Goal: Obtain resource: Download file/media

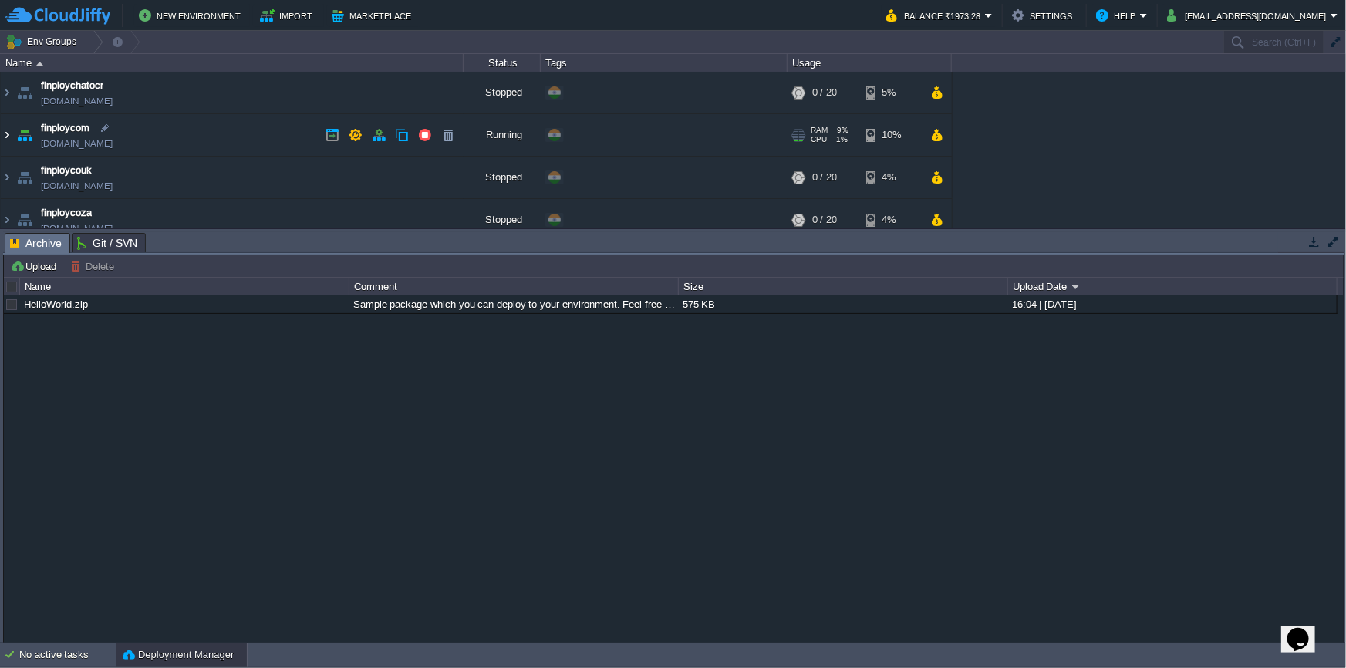
click at [8, 133] on img at bounding box center [7, 135] width 12 height 42
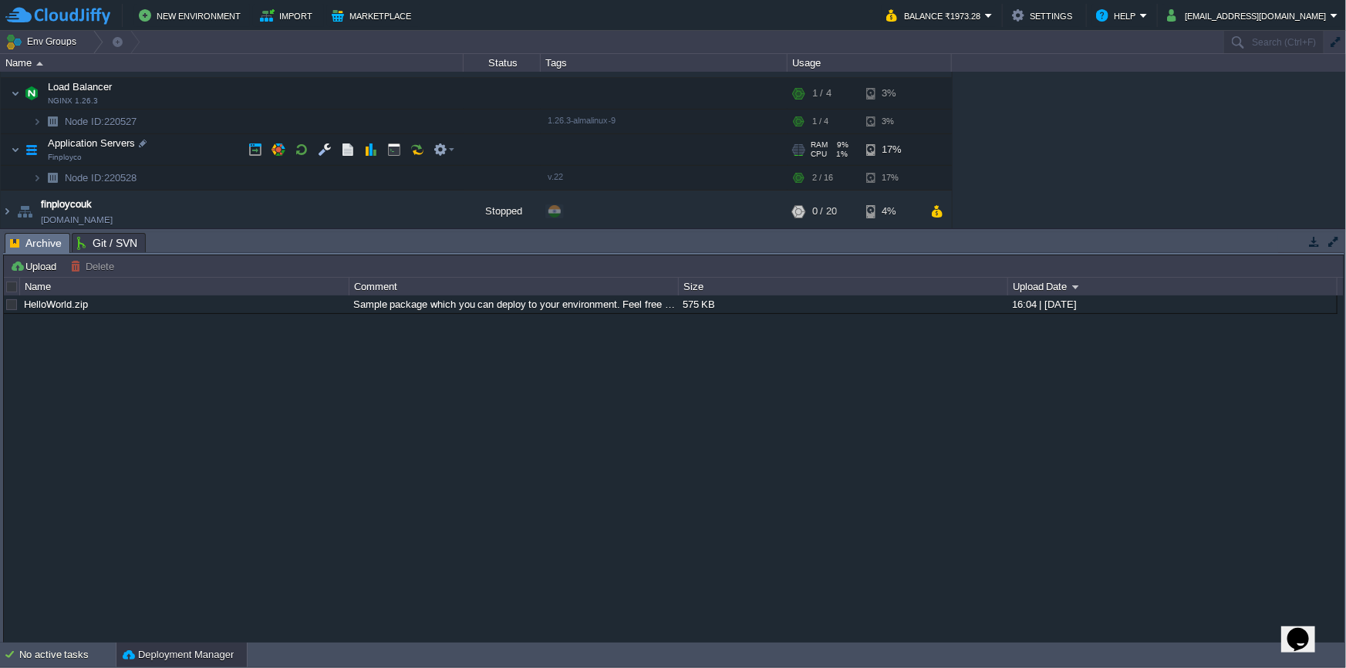
scroll to position [69, 0]
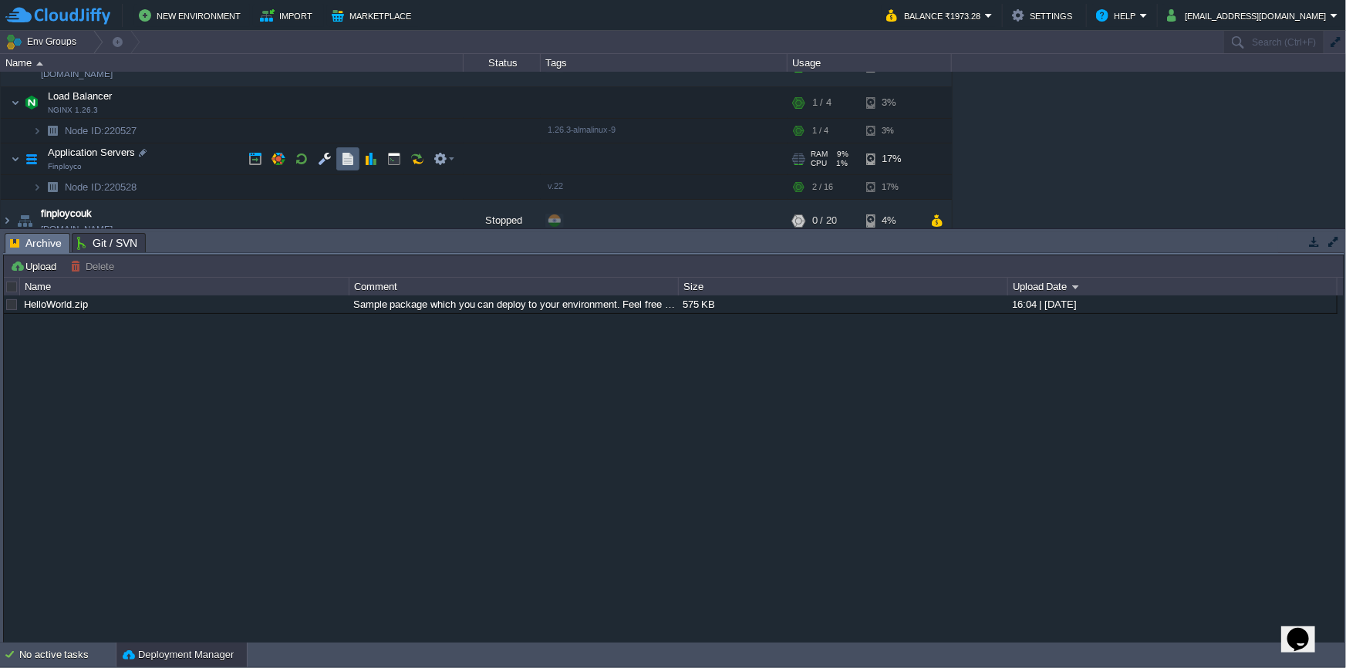
click at [345, 149] on td at bounding box center [347, 158] width 23 height 23
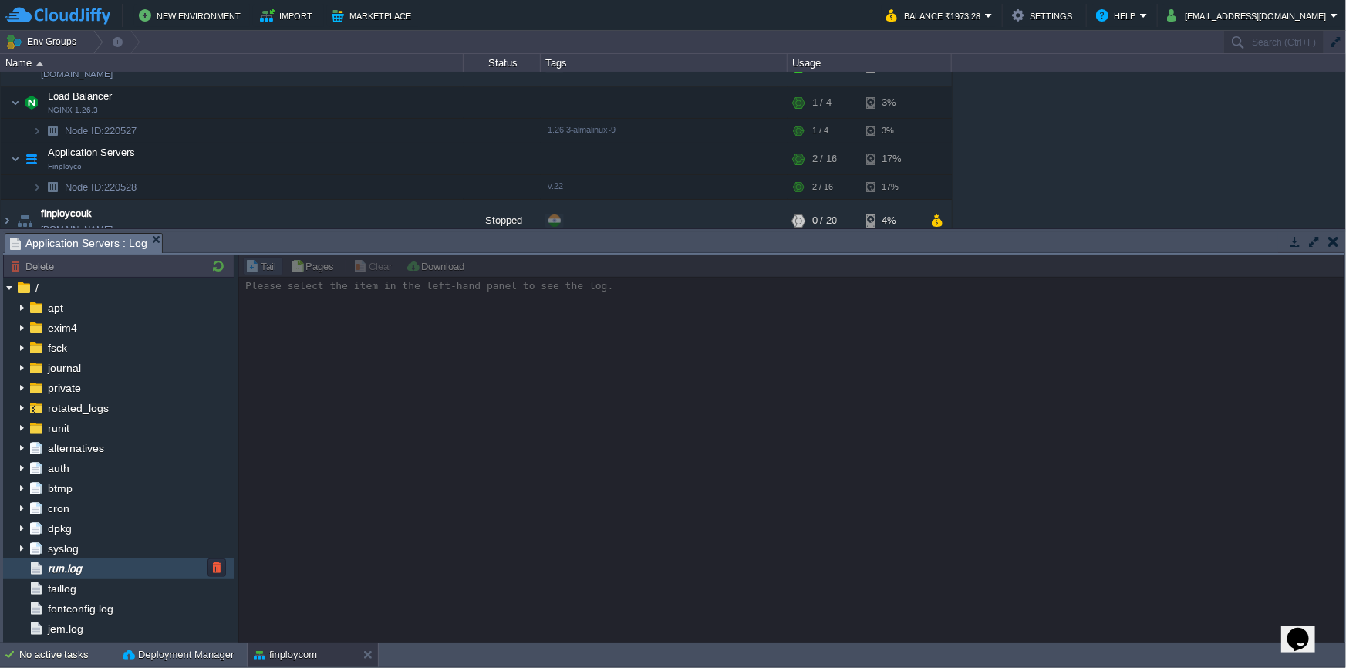
click at [122, 562] on div "run.log" at bounding box center [118, 568] width 231 height 20
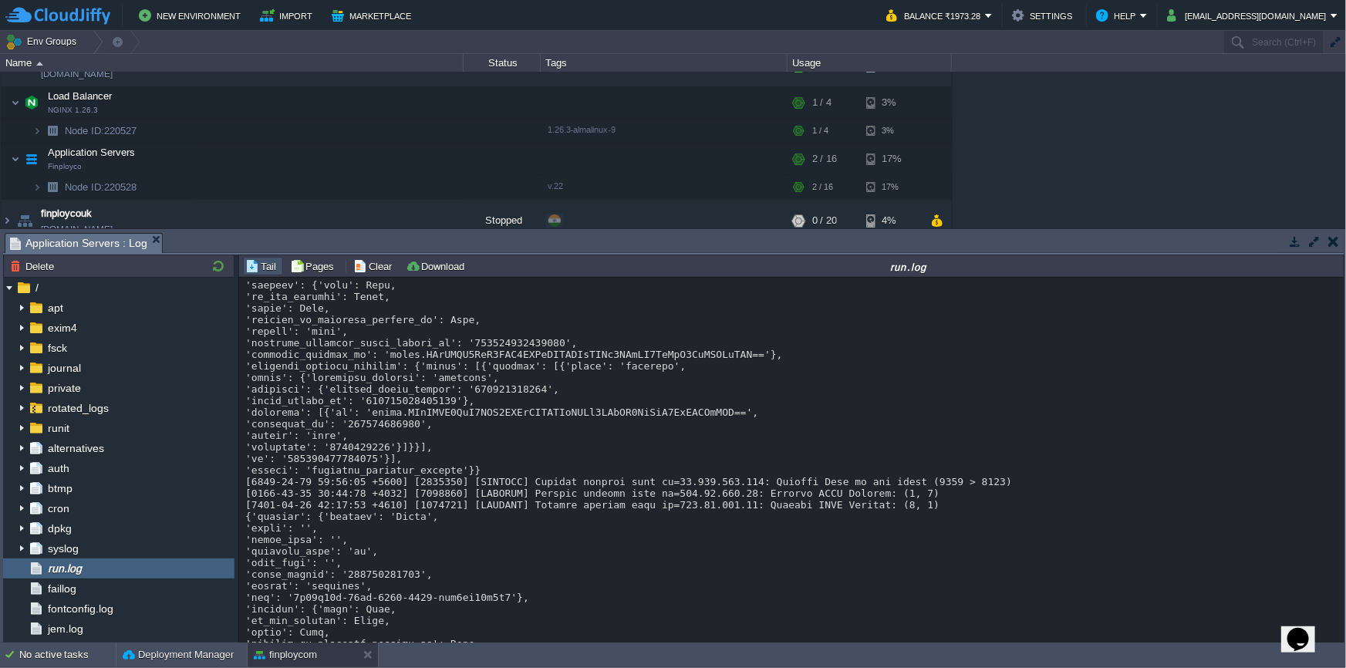
scroll to position [11336, 0]
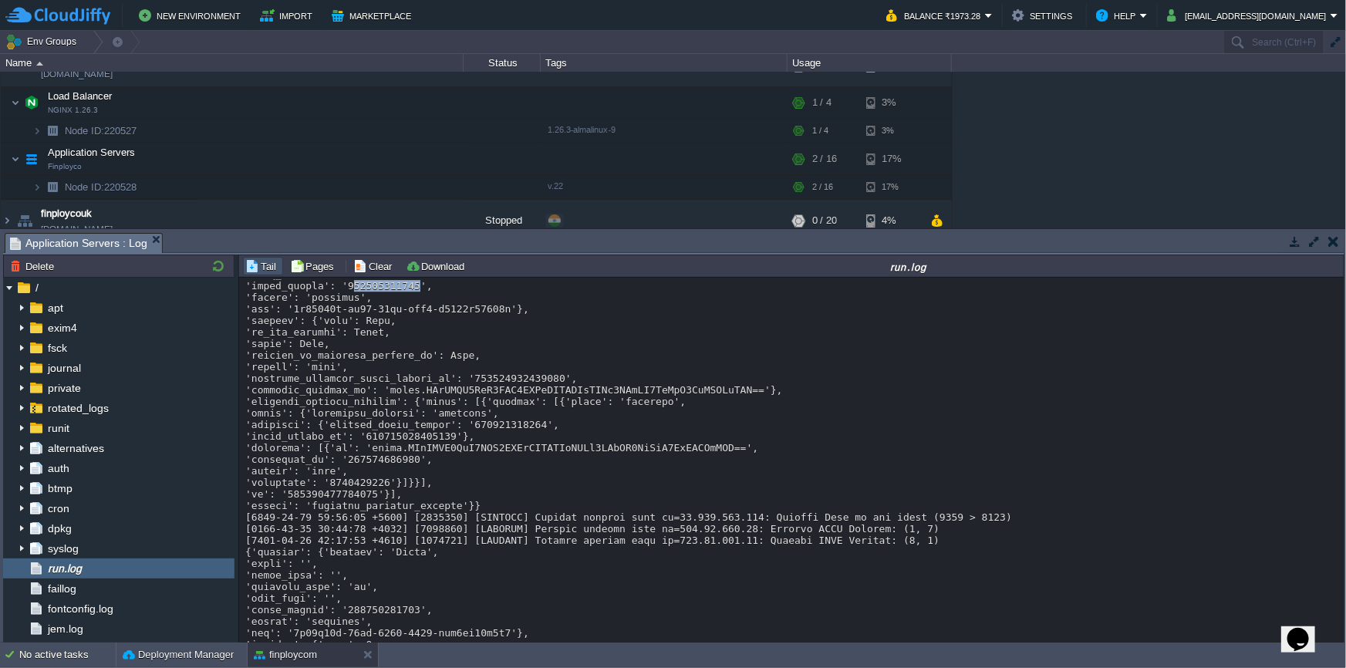
drag, startPoint x: 345, startPoint y: 606, endPoint x: 402, endPoint y: 605, distance: 56.3
drag, startPoint x: 402, startPoint y: 603, endPoint x: 349, endPoint y: 601, distance: 53.2
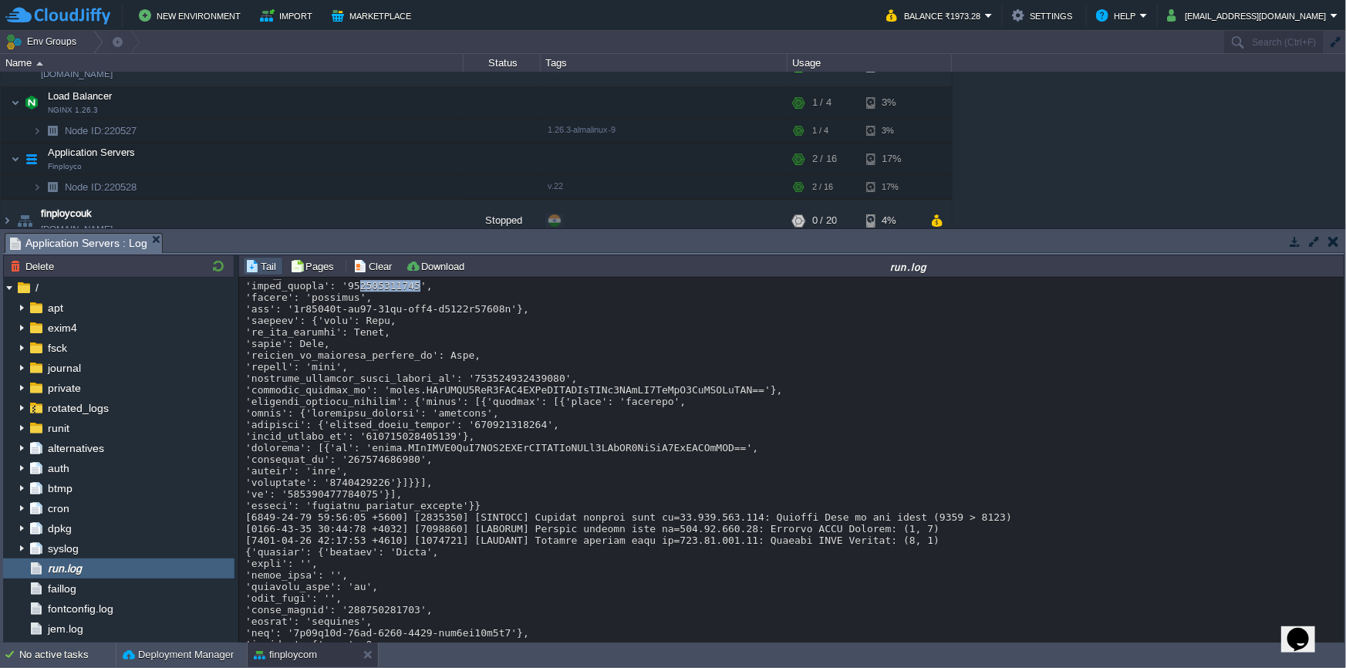
copy div "9345157561"
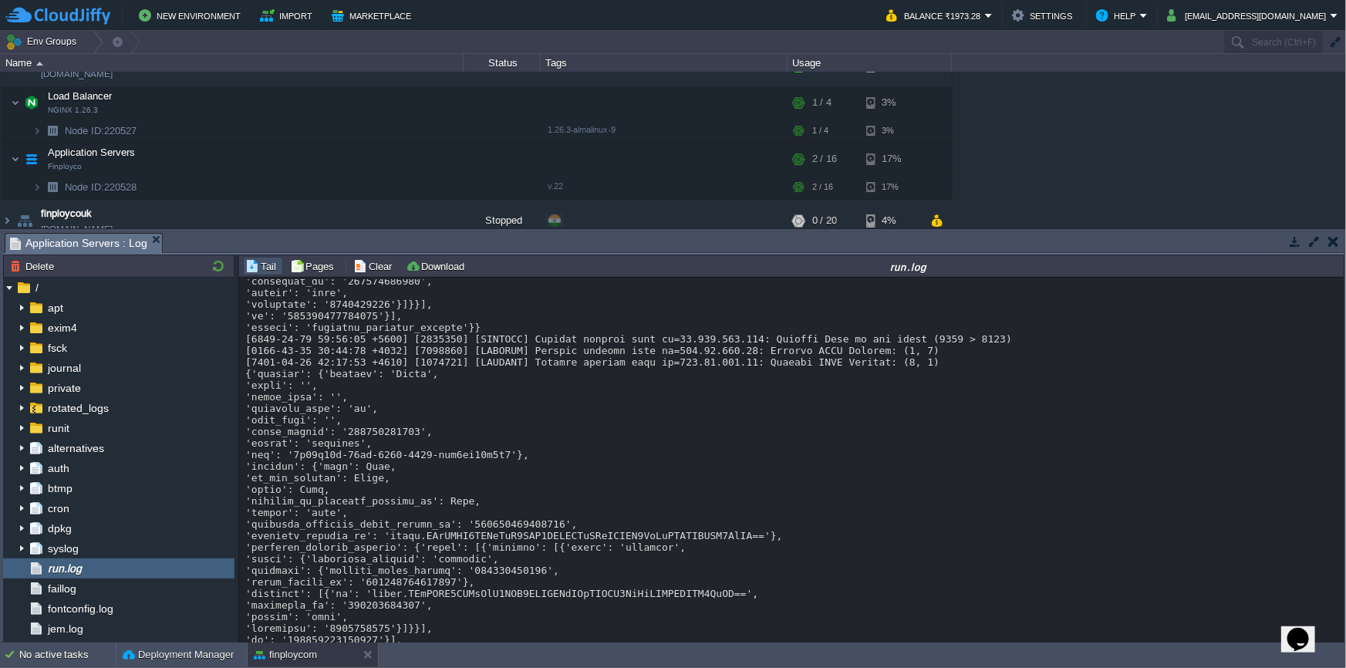
scroll to position [11546, 0]
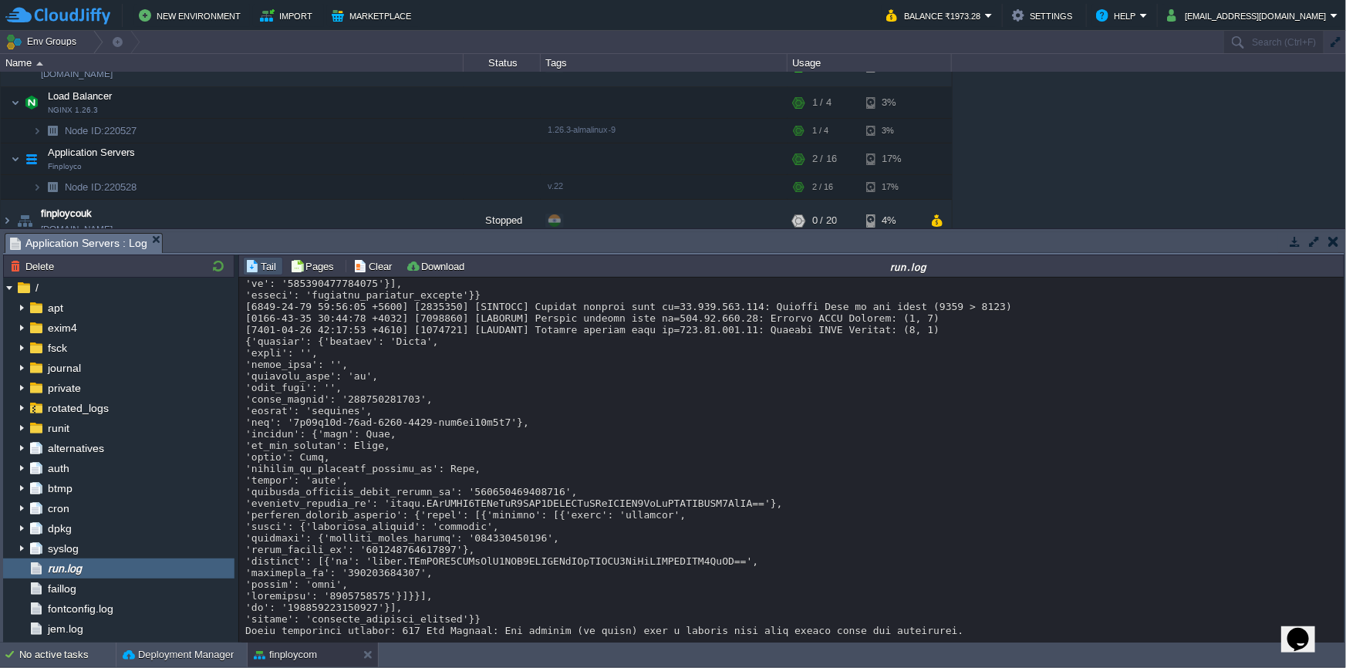
drag, startPoint x: 251, startPoint y: 595, endPoint x: 455, endPoint y: 618, distance: 204.9
copy div "timestamp': '1757218157'"
drag, startPoint x: 404, startPoint y: 570, endPoint x: 350, endPoint y: 569, distance: 54.0
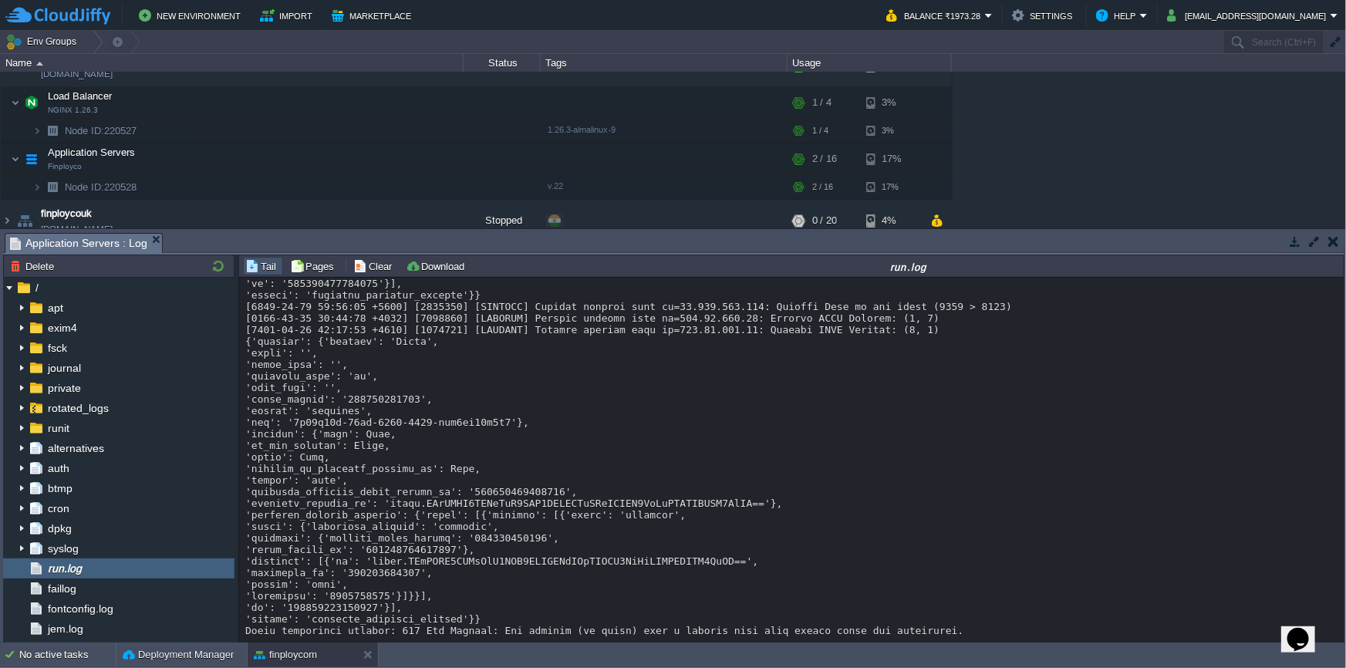
copy div "9345157561"
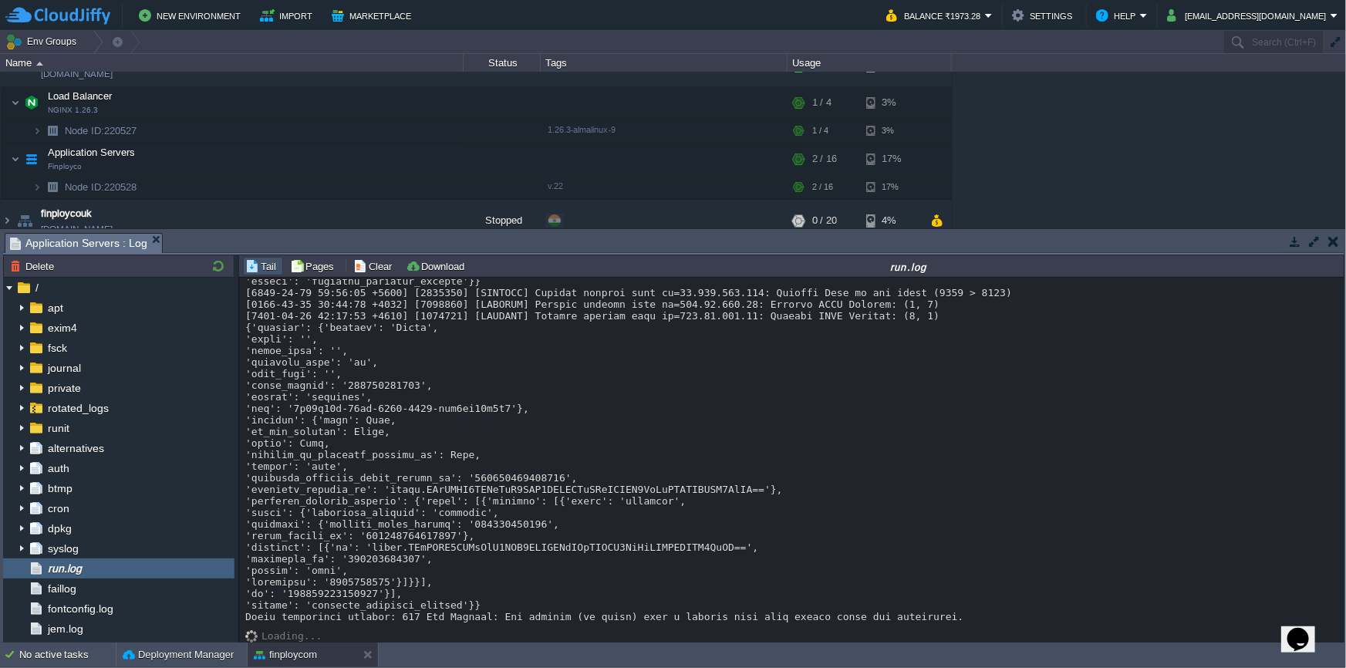
scroll to position [11897, 0]
drag, startPoint x: 376, startPoint y: 578, endPoint x: 321, endPoint y: 581, distance: 55.6
copy div "1757227717"
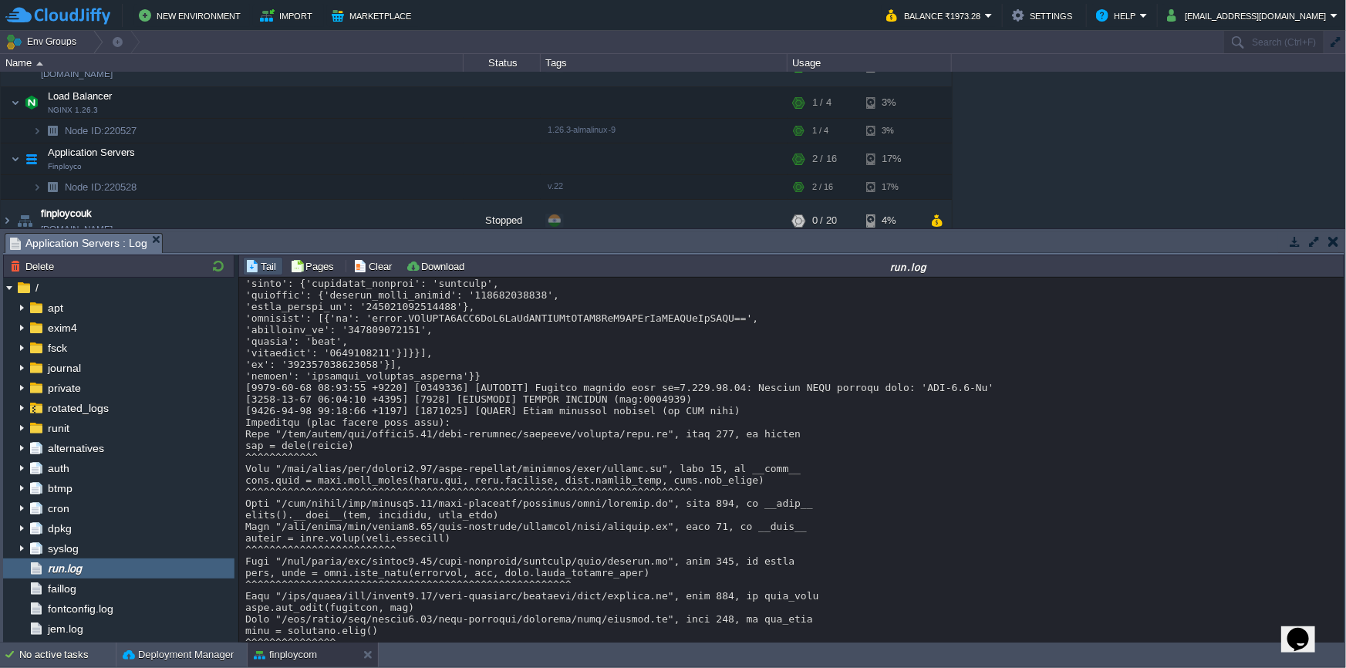
scroll to position [9584, 0]
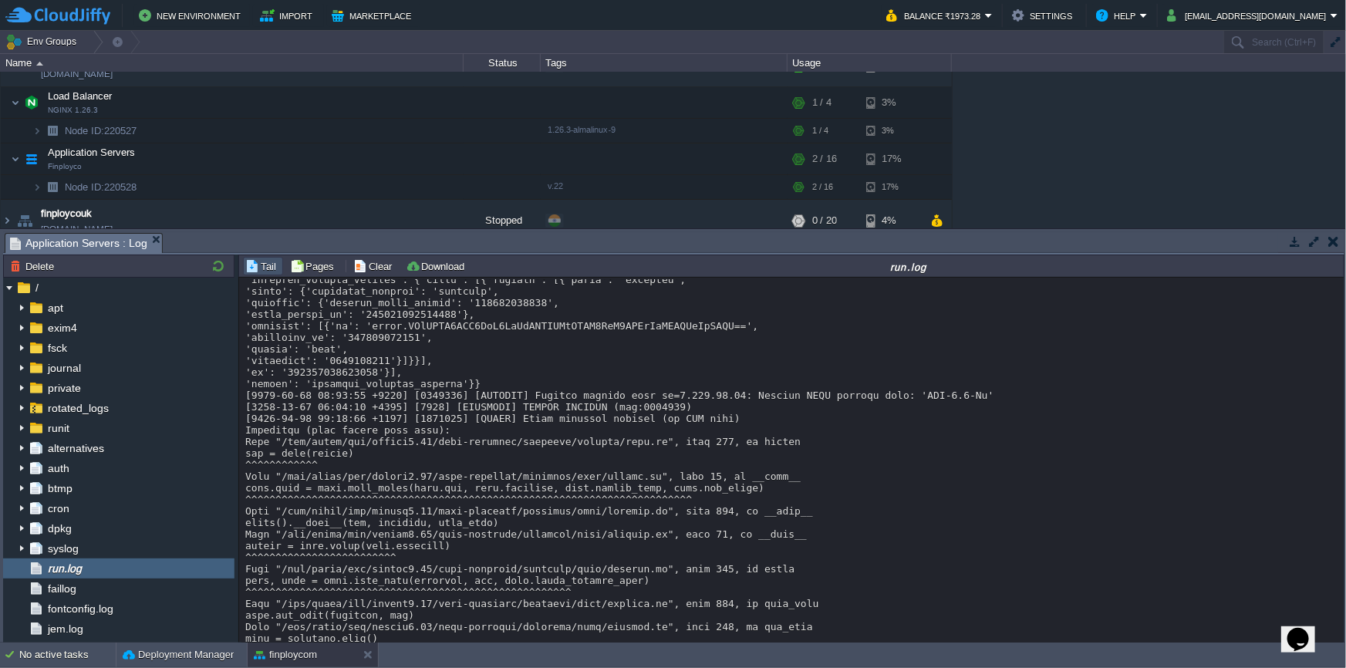
drag, startPoint x: 404, startPoint y: 424, endPoint x: 349, endPoint y: 424, distance: 54.8
copy div "8828647751"
drag, startPoint x: 370, startPoint y: 625, endPoint x: 322, endPoint y: 623, distance: 47.8
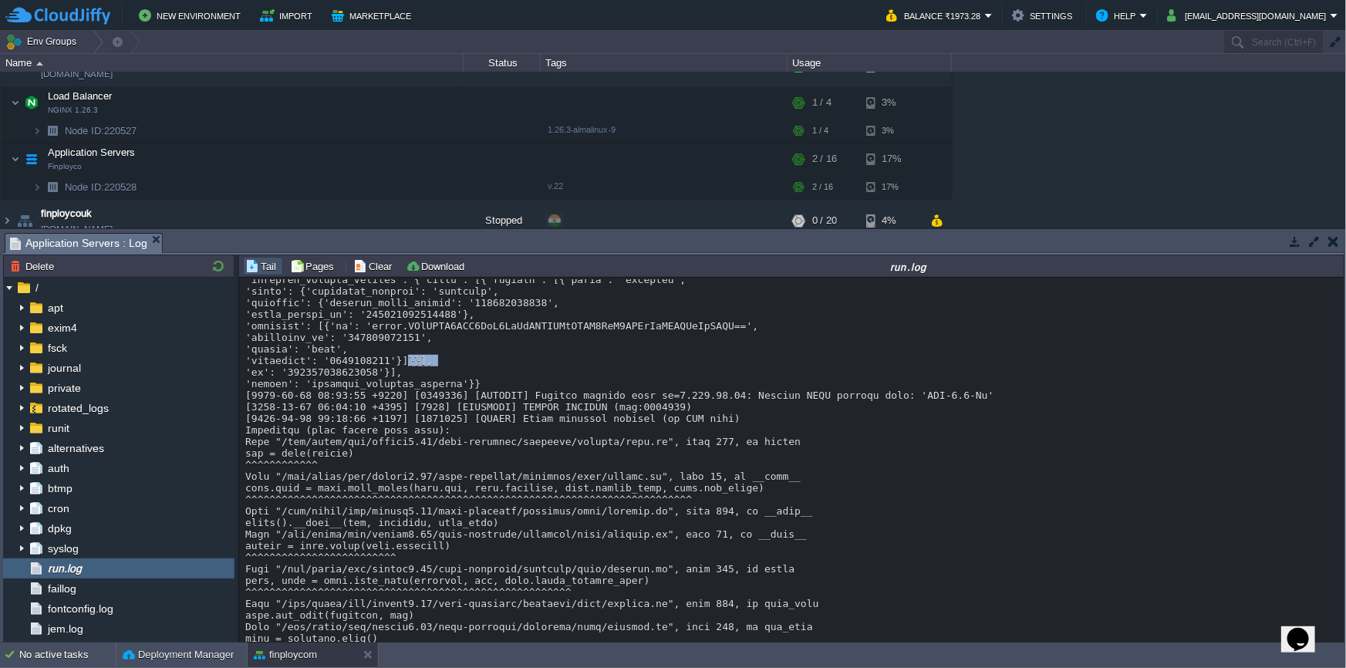
copy div "1757185467"
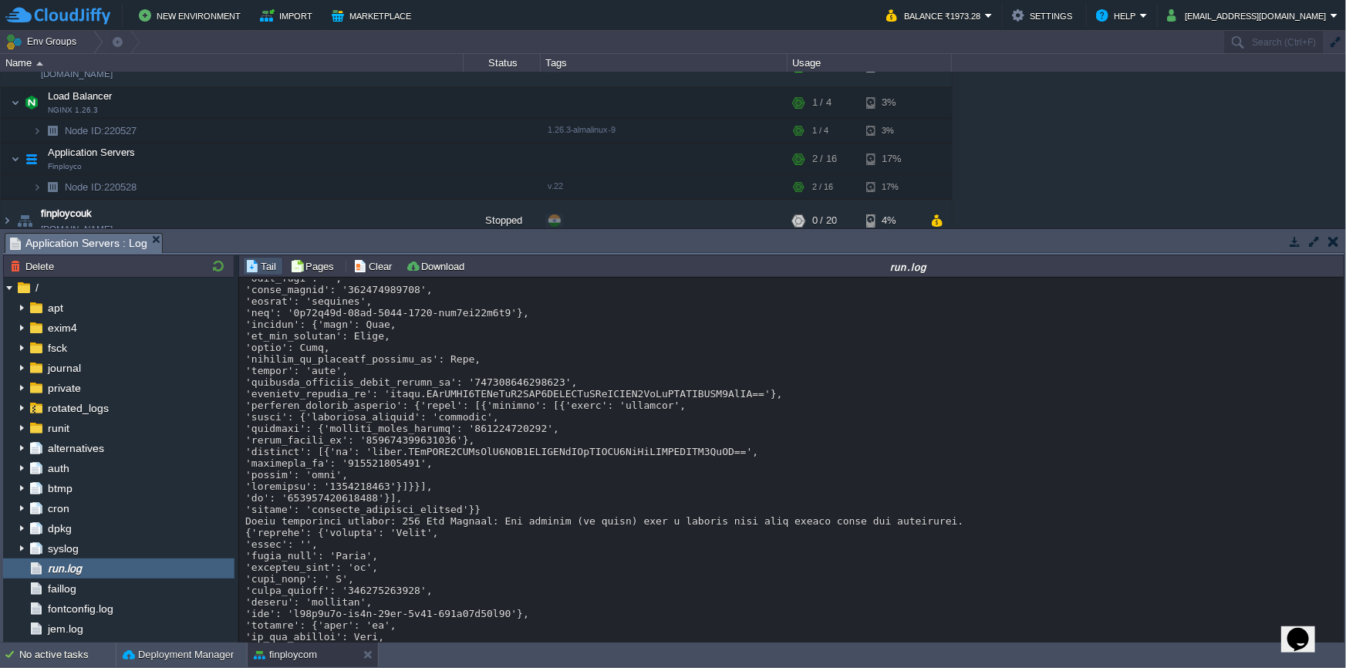
scroll to position [11654, 0]
click at [411, 270] on button "Download" at bounding box center [437, 266] width 63 height 14
